Goal: Task Accomplishment & Management: Manage account settings

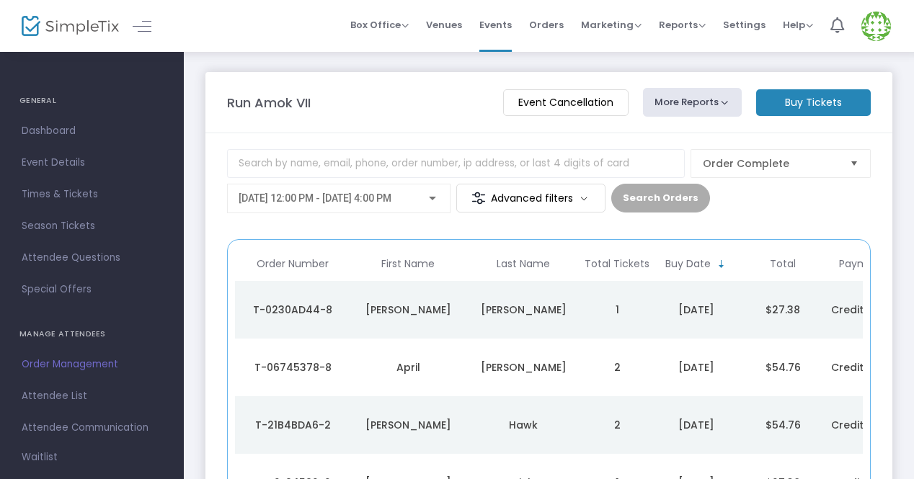
click at [610, 112] on m-button "Event Cancellation" at bounding box center [565, 102] width 125 height 27
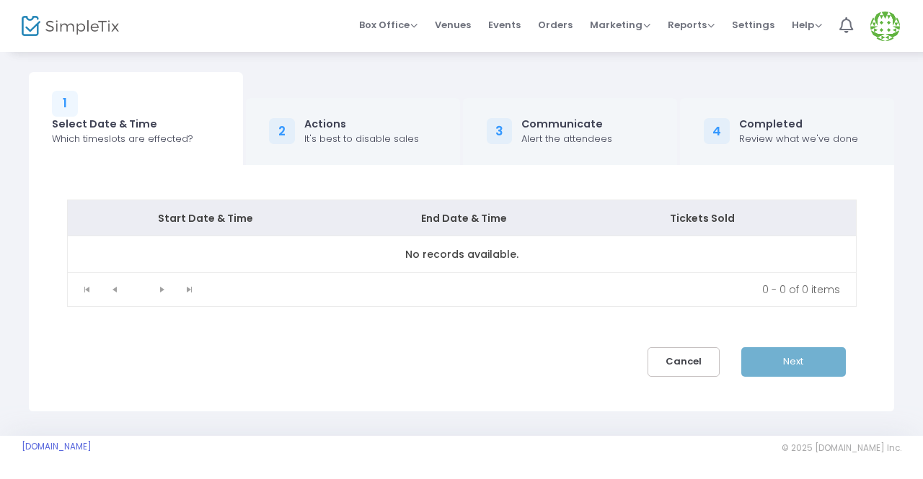
click at [657, 363] on button "Cancel" at bounding box center [683, 362] width 72 height 30
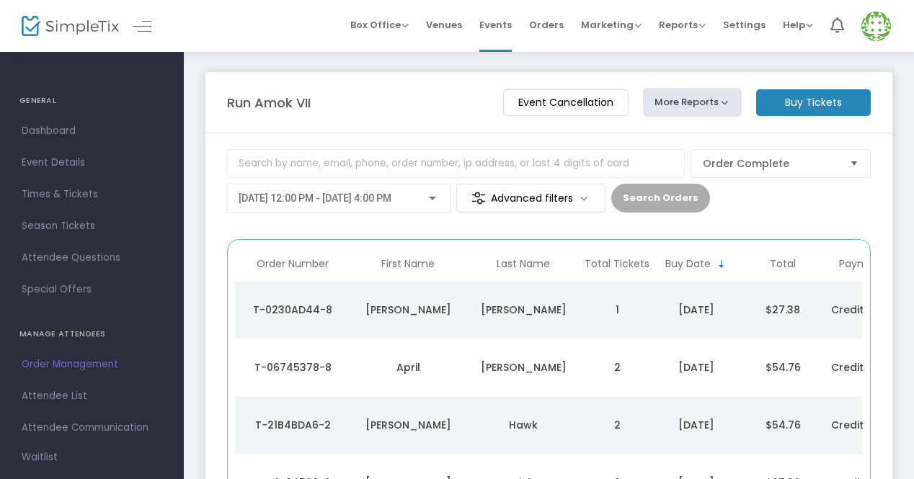
click at [65, 32] on img at bounding box center [70, 26] width 97 height 21
